Goal: Navigation & Orientation: Find specific page/section

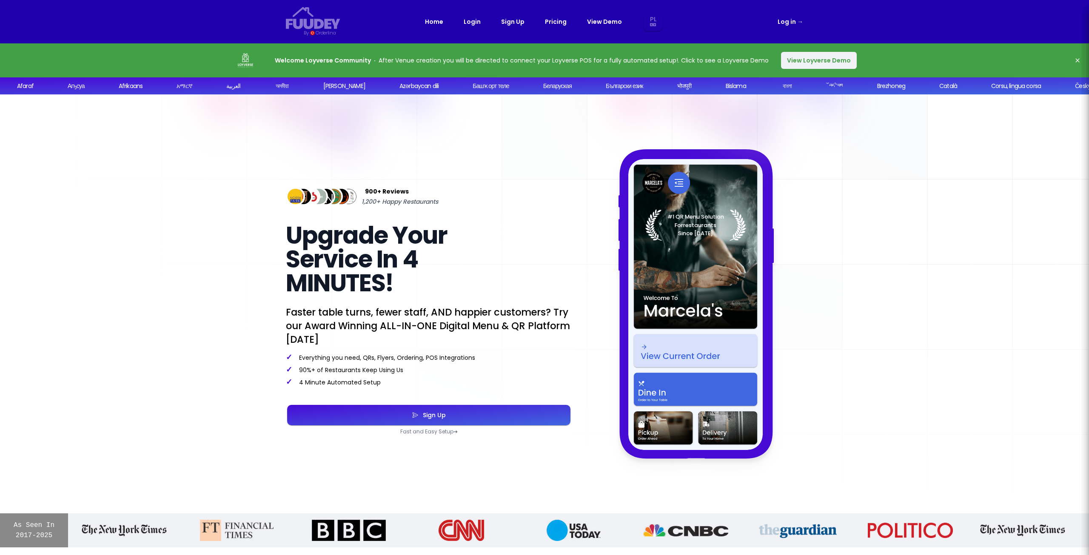
select select "pl"
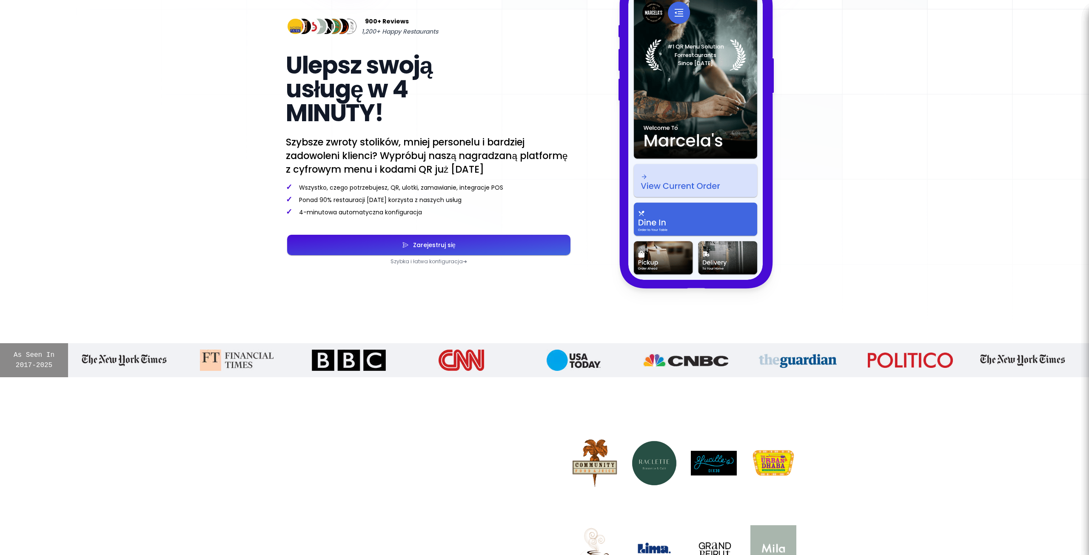
scroll to position [43, 0]
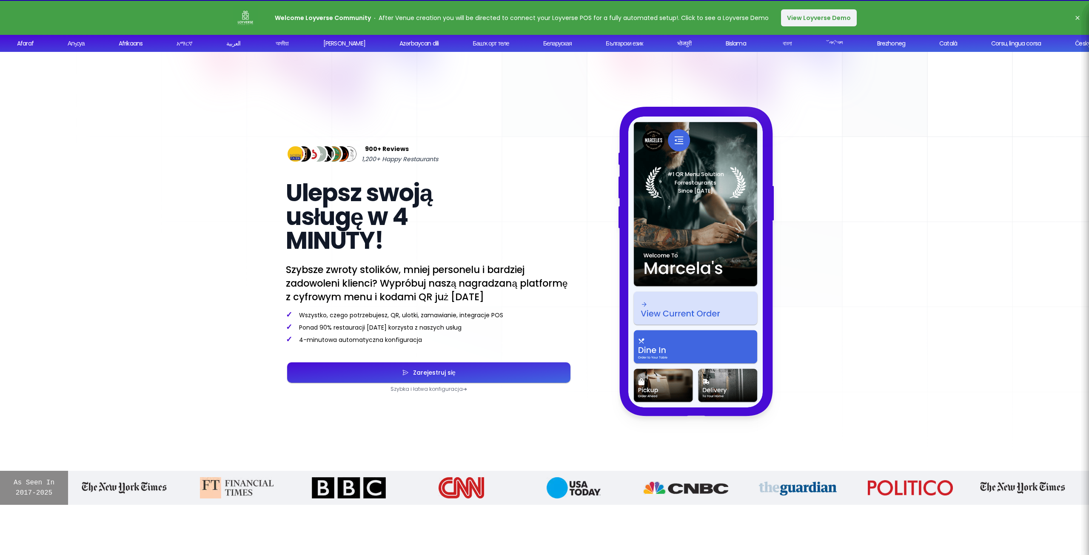
select select "pl"
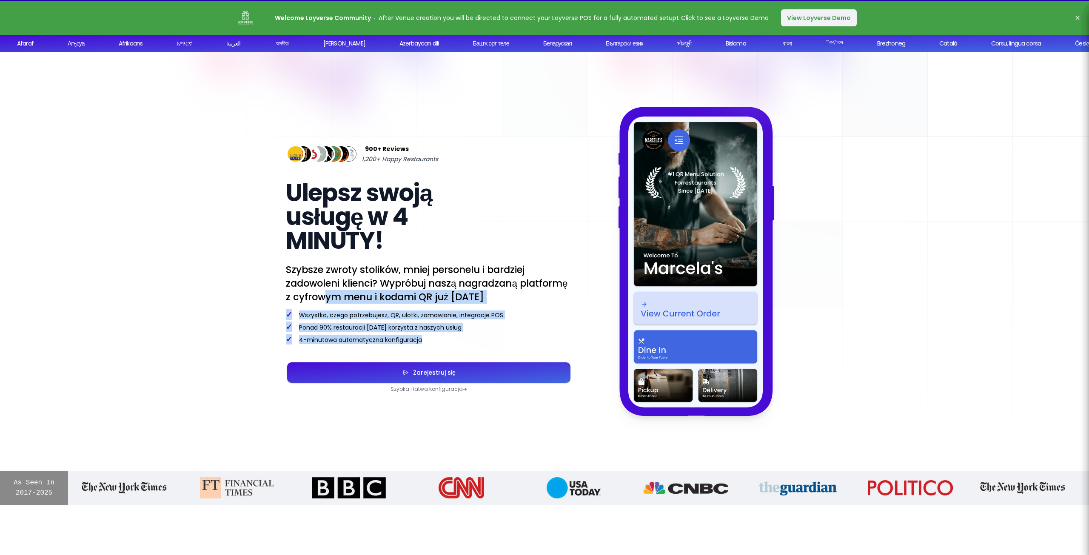
drag, startPoint x: 428, startPoint y: 337, endPoint x: 323, endPoint y: 294, distance: 114.0
click at [323, 294] on div "900+ Reviews 1,200+ Happy Restaurants Ulepsz swoją usługę w 4 MINUTY! Szybsze z…" at bounding box center [429, 261] width 286 height 263
drag, startPoint x: 326, startPoint y: 292, endPoint x: 354, endPoint y: 283, distance: 29.1
click at [326, 292] on p "Szybsze zwroty stolików, mniej personelu i bardziej zadowoleni klienci? Wypróbu…" at bounding box center [429, 283] width 286 height 41
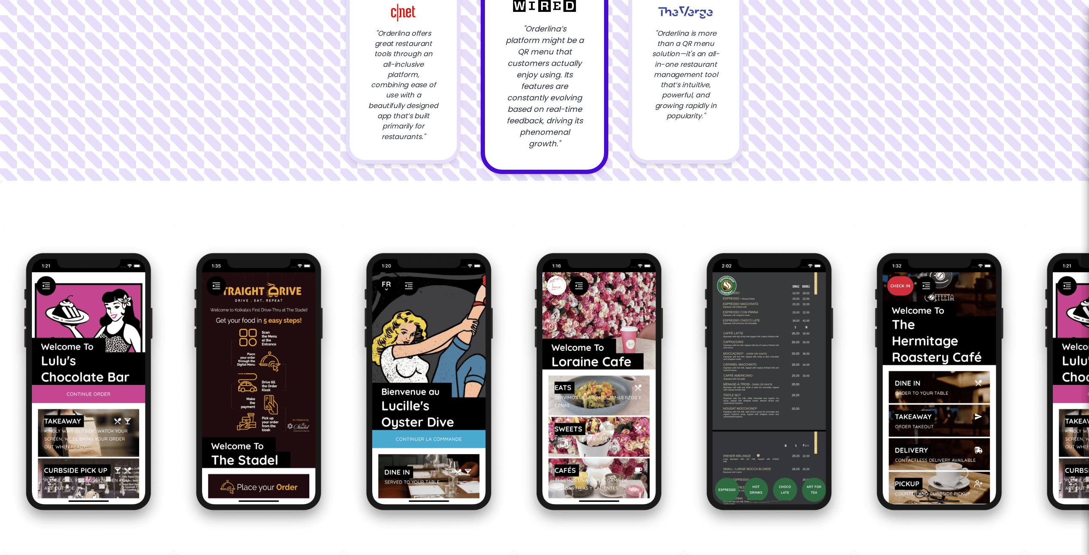
scroll to position [1192, 0]
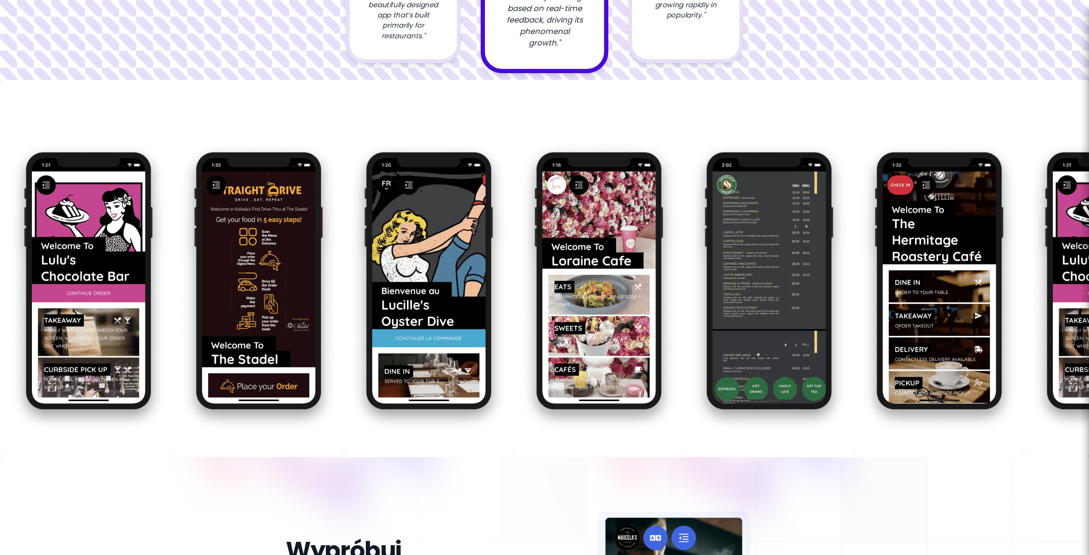
select select "pl"
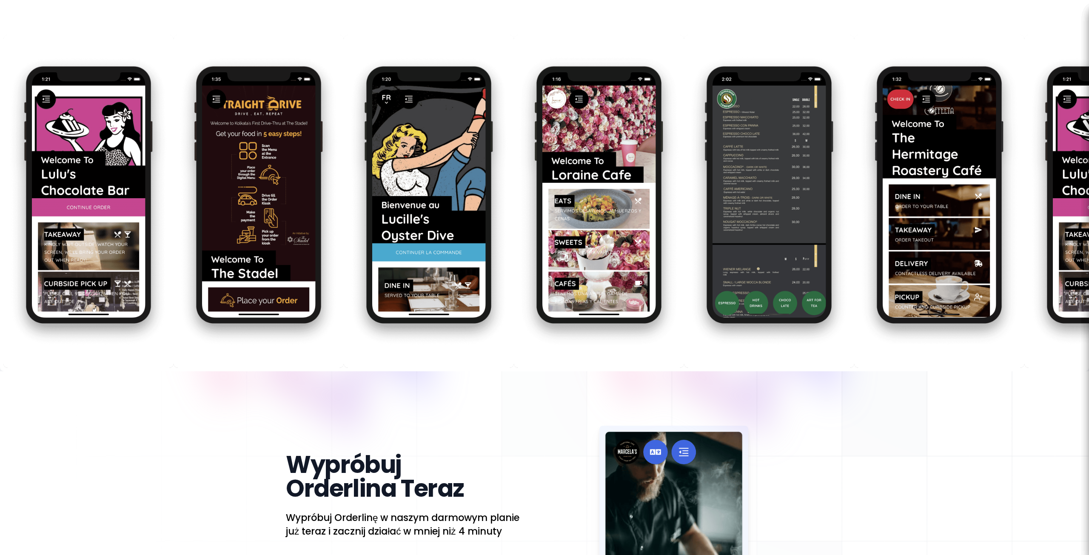
scroll to position [1277, 0]
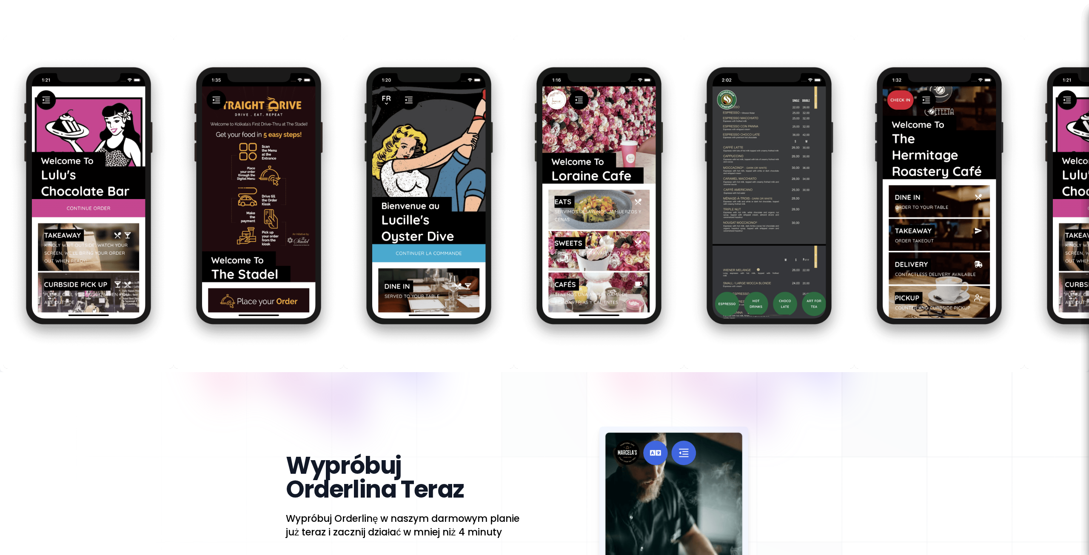
click at [727, 186] on img "button" at bounding box center [748, 202] width 170 height 333
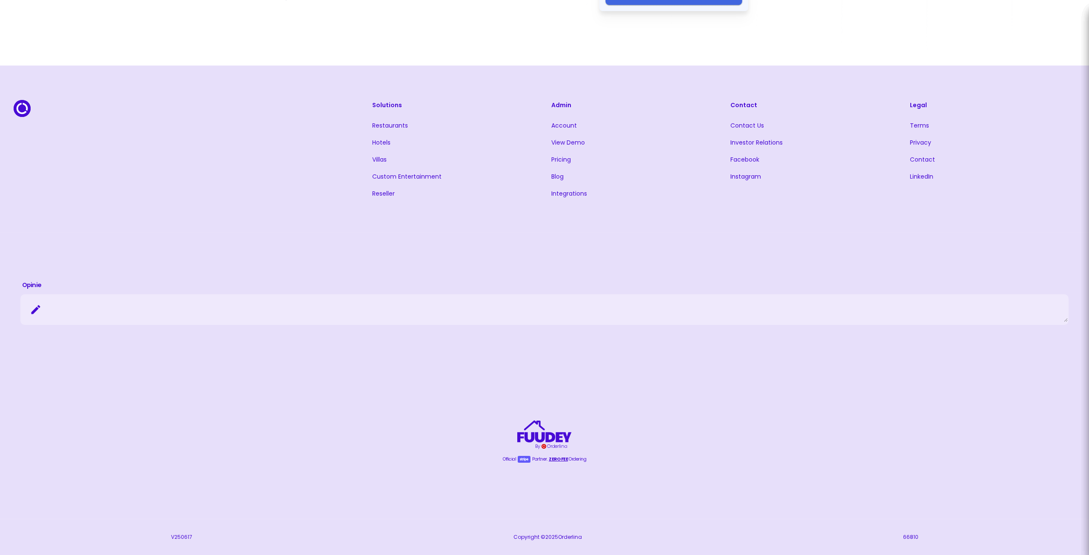
scroll to position [2016, 0]
select select "pl"
